Goal: Task Accomplishment & Management: Use online tool/utility

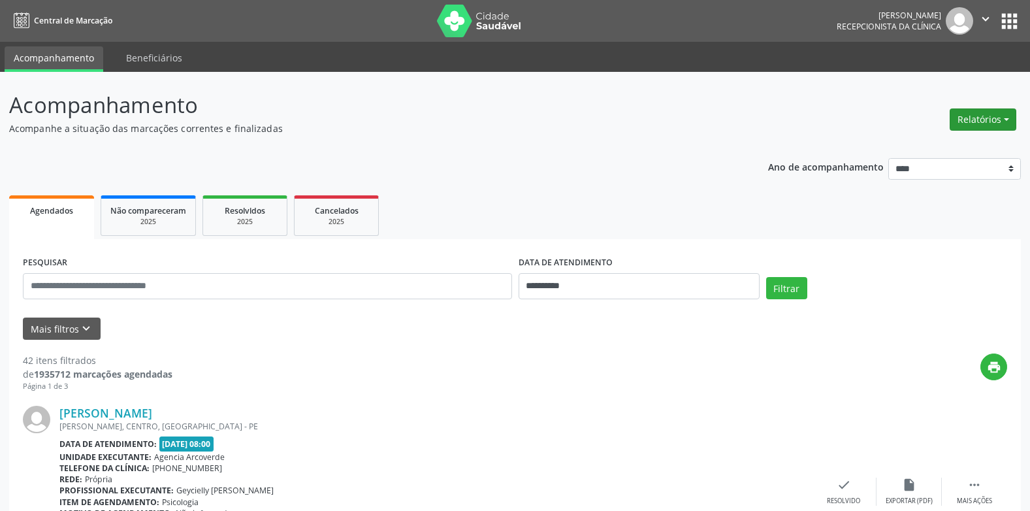
click at [1002, 121] on button "Relatórios" at bounding box center [983, 119] width 67 height 22
click at [906, 148] on link "Agendamentos" at bounding box center [946, 147] width 140 height 18
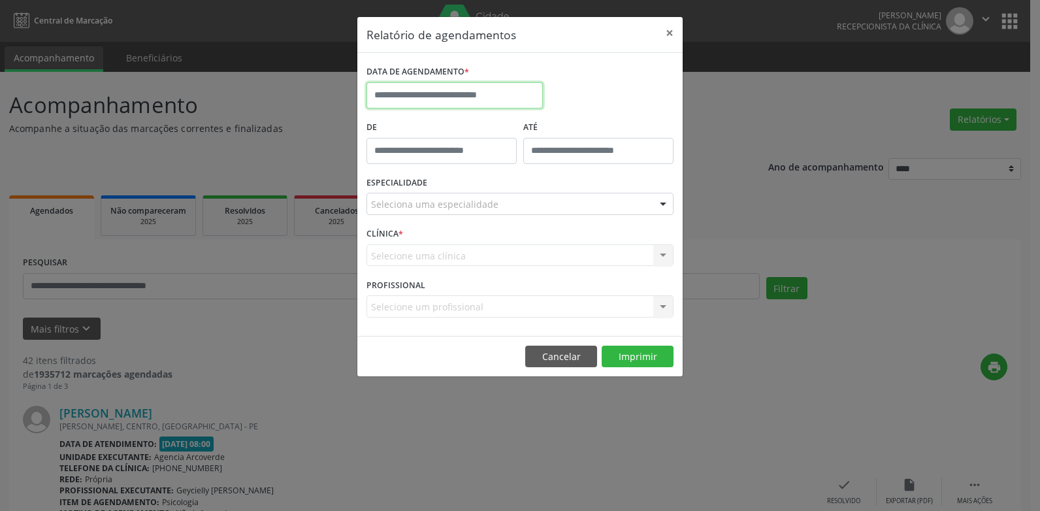
click at [481, 98] on input "text" at bounding box center [454, 95] width 176 height 26
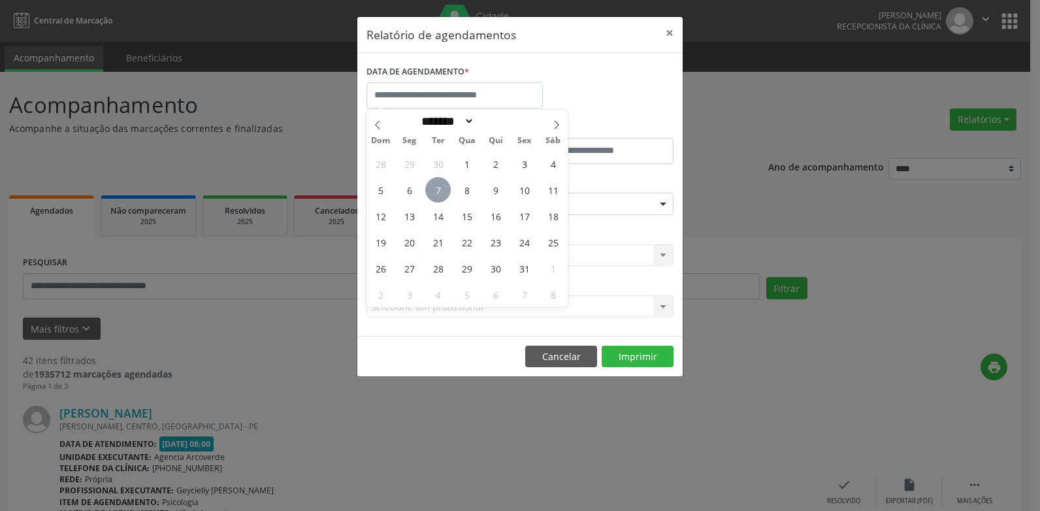
click at [439, 187] on span "7" at bounding box center [437, 189] width 25 height 25
type input "**********"
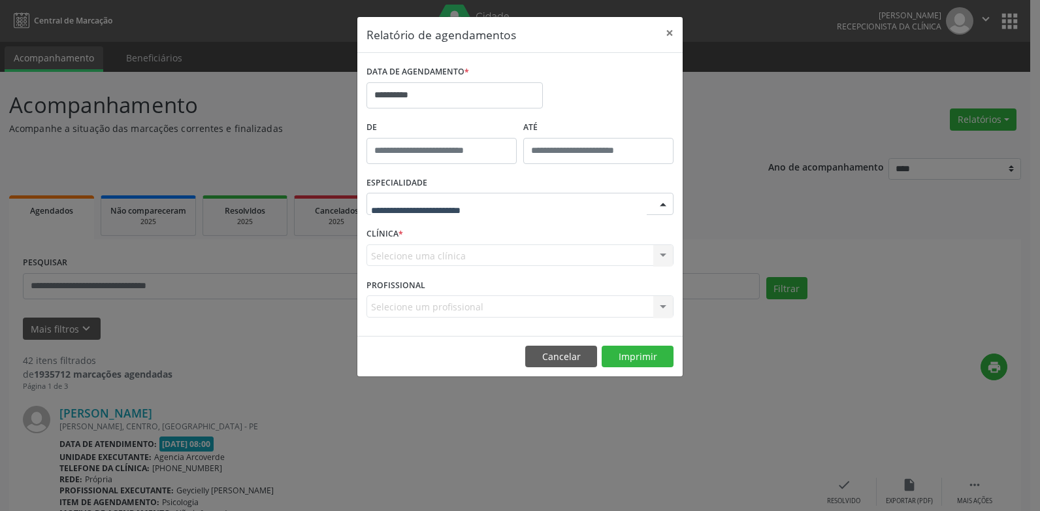
click at [662, 209] on div at bounding box center [663, 204] width 20 height 22
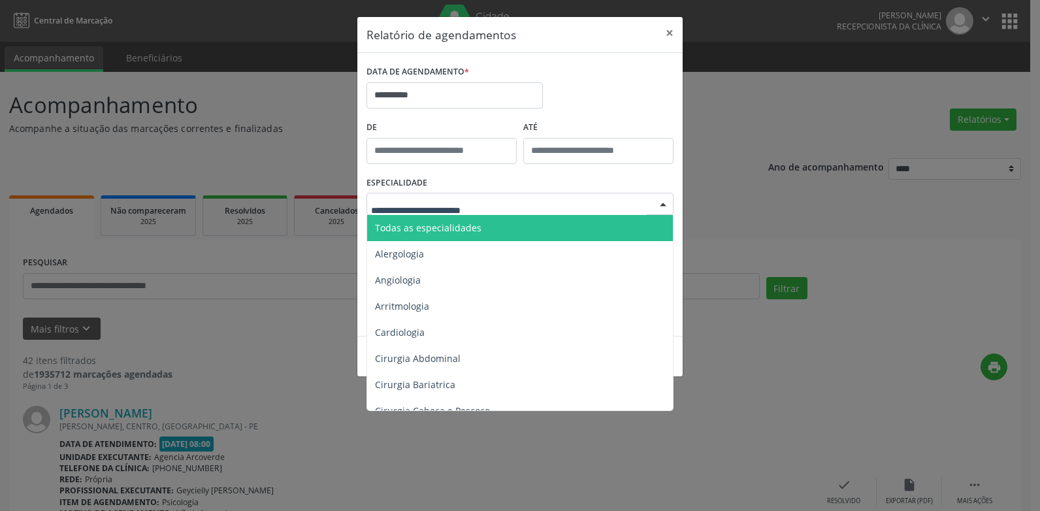
click at [444, 231] on span "Todas as especialidades" at bounding box center [428, 227] width 106 height 12
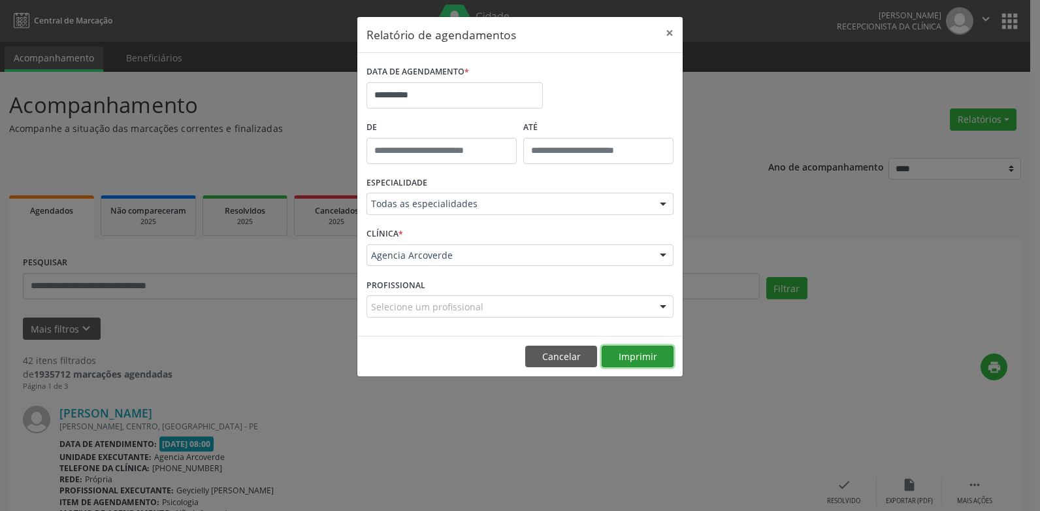
click at [635, 359] on button "Imprimir" at bounding box center [637, 356] width 72 height 22
click at [624, 359] on button "Imprimir" at bounding box center [637, 356] width 72 height 22
click at [576, 360] on button "Cancelar" at bounding box center [561, 356] width 72 height 22
